Goal: Task Accomplishment & Management: Manage account settings

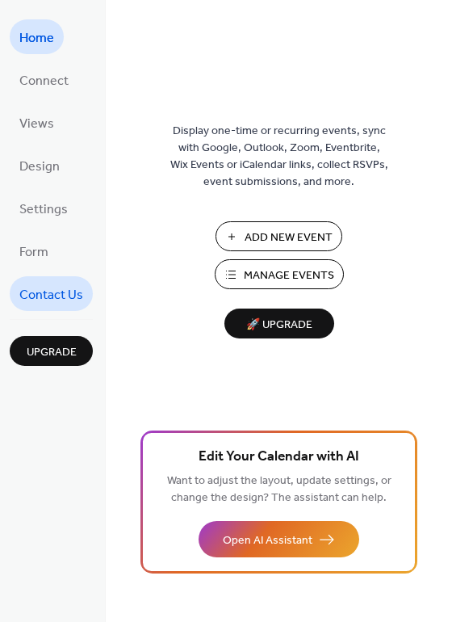
click at [65, 294] on span "Contact Us" at bounding box center [51, 295] width 64 height 25
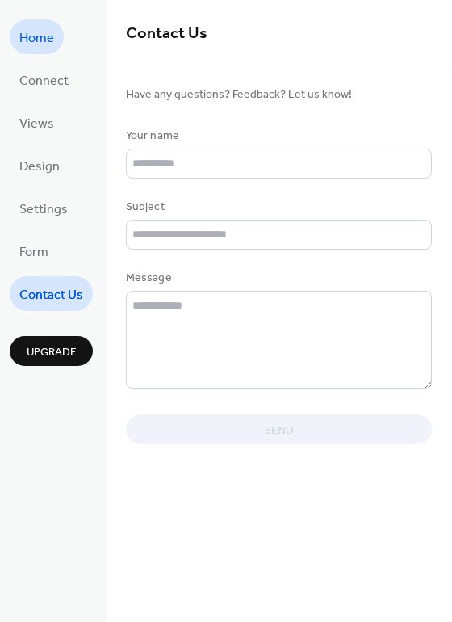
click at [43, 30] on span "Home" at bounding box center [36, 38] width 35 height 25
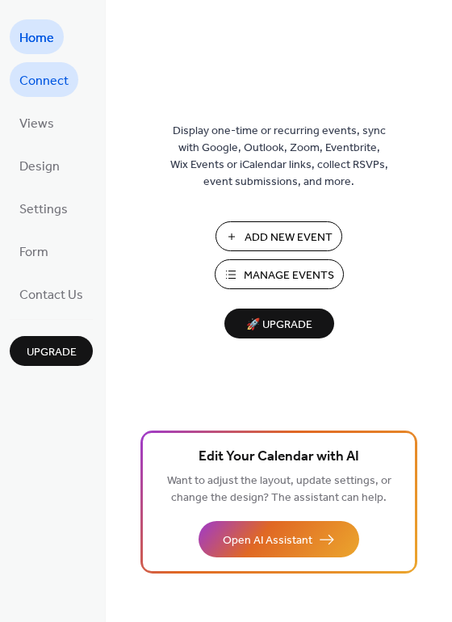
click at [39, 89] on span "Connect" at bounding box center [43, 81] width 49 height 25
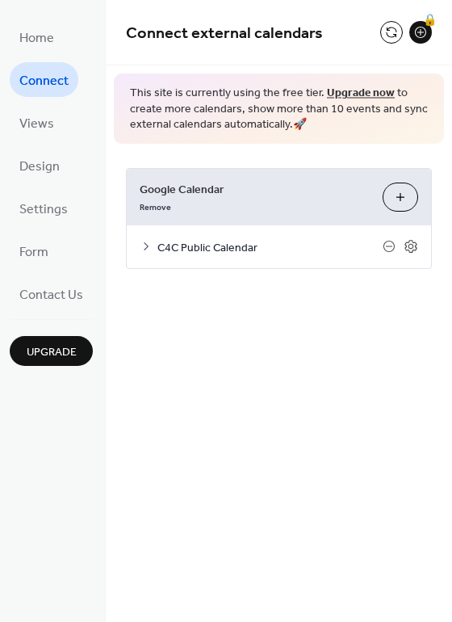
click at [399, 244] on div at bounding box center [401, 246] width 36 height 15
click at [412, 244] on icon at bounding box center [411, 246] width 15 height 15
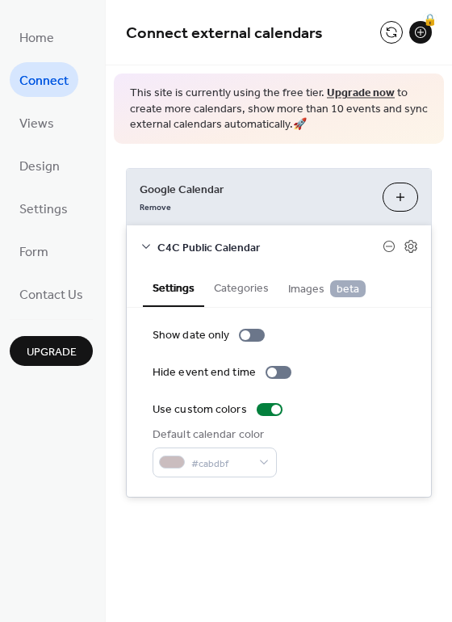
click at [242, 297] on button "Categories" at bounding box center [241, 286] width 74 height 37
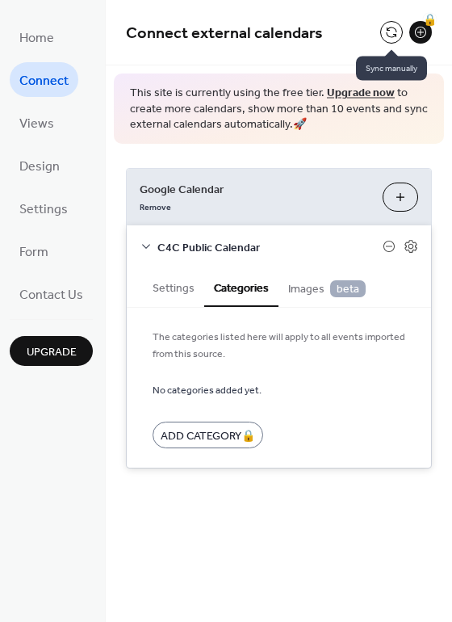
click at [383, 36] on button at bounding box center [392, 32] width 23 height 23
